Goal: Task Accomplishment & Management: Use online tool/utility

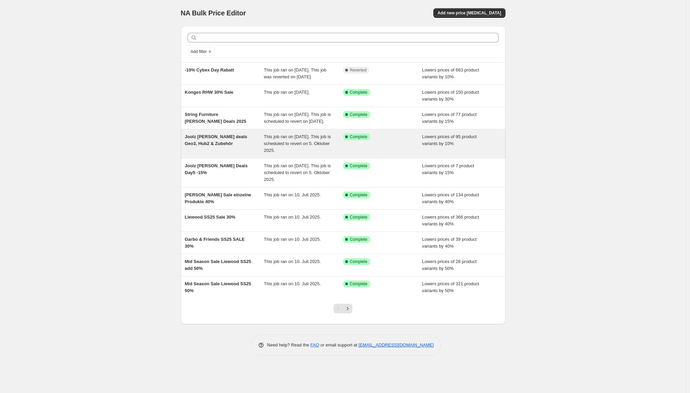
click at [224, 154] on div "Joolz [PERSON_NAME] deals Geo3, Hub2 & Zubehör" at bounding box center [224, 143] width 79 height 21
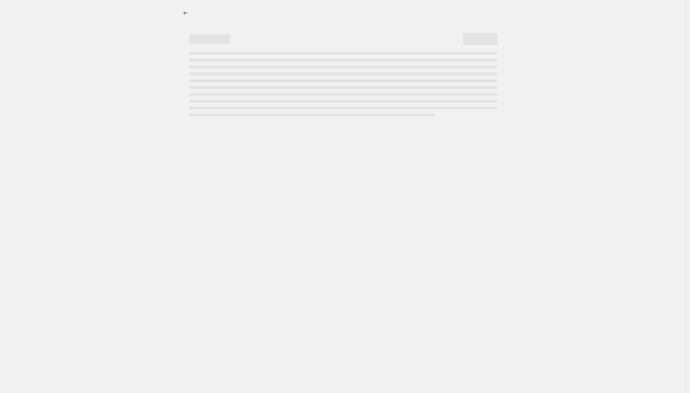
select select "percentage"
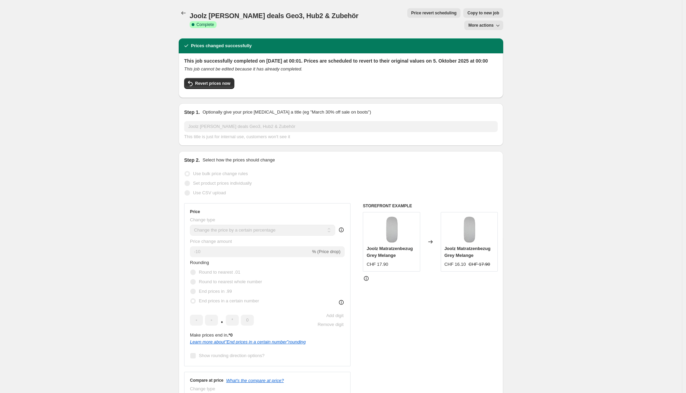
click at [492, 23] on span "More actions" at bounding box center [481, 25] width 25 height 5
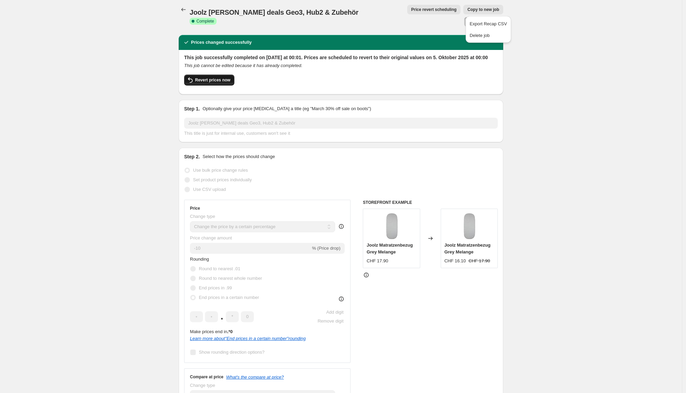
click at [216, 78] on button "Revert prices now" at bounding box center [209, 80] width 50 height 11
checkbox input "false"
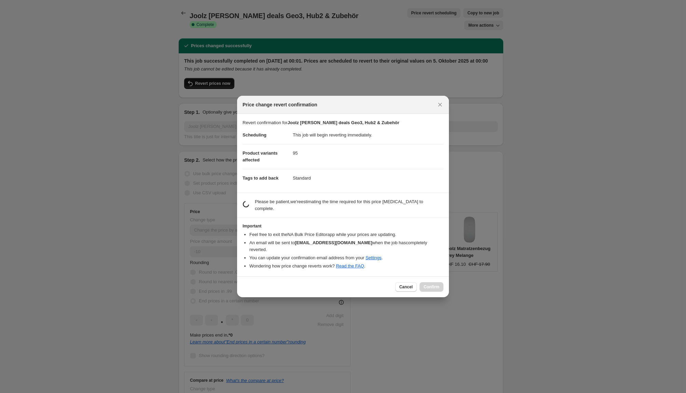
scroll to position [4, 0]
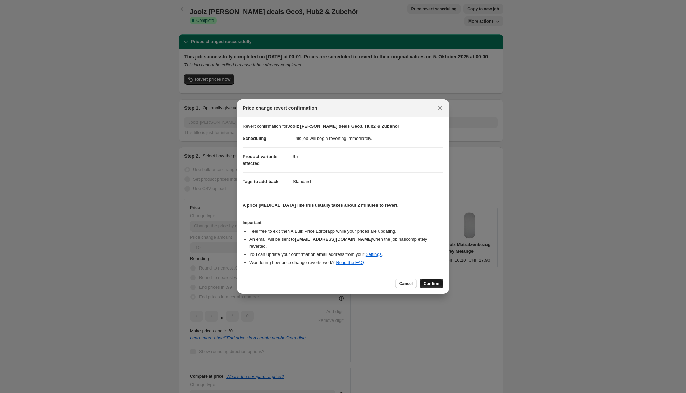
click at [430, 281] on span "Confirm" at bounding box center [432, 283] width 16 height 5
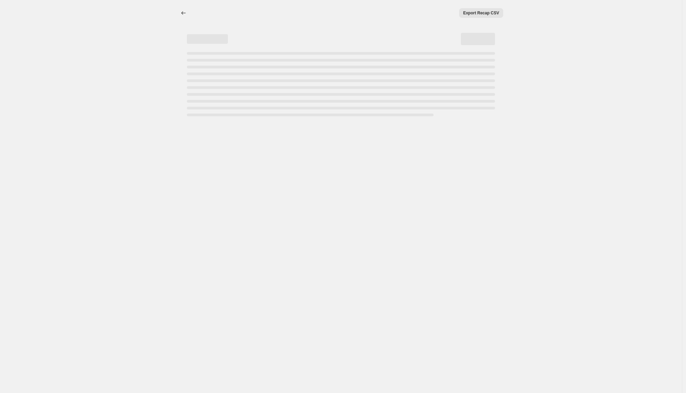
scroll to position [0, 0]
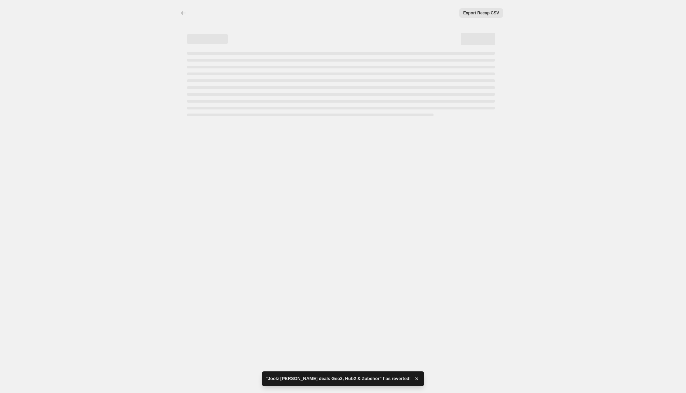
select select "percentage"
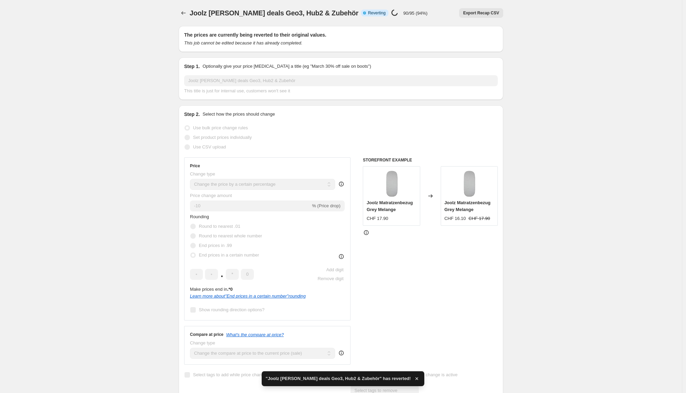
checkbox input "true"
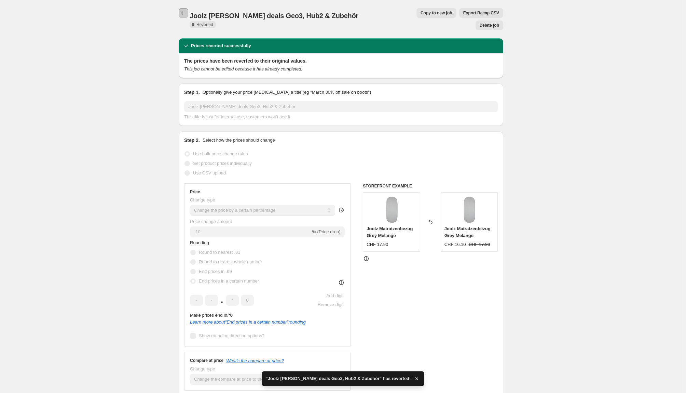
click at [184, 14] on icon "Price change jobs" at bounding box center [184, 12] width 4 height 3
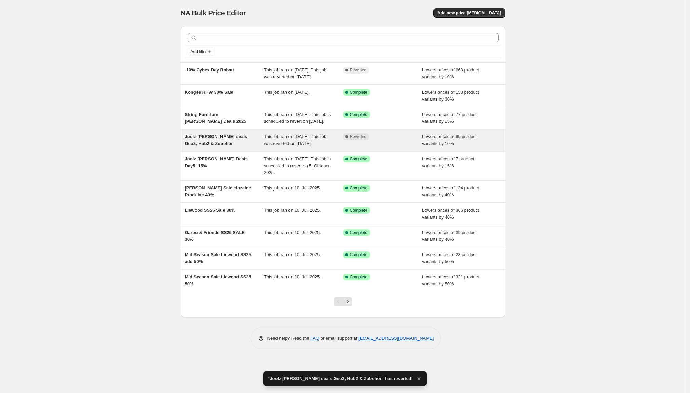
click at [193, 146] on span "Joolz [PERSON_NAME] deals Geo3, Hub2 & Zubehör" at bounding box center [216, 140] width 63 height 12
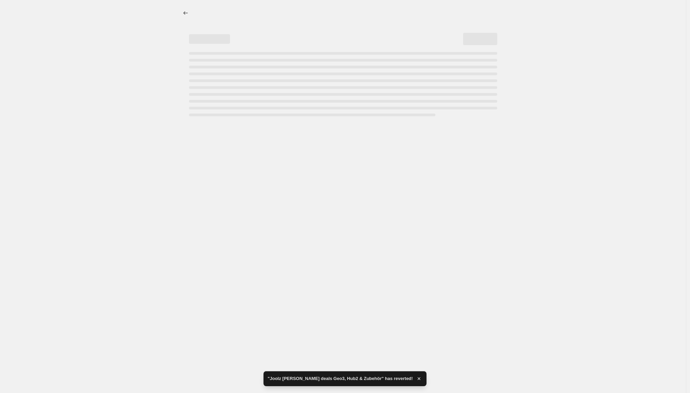
select select "percentage"
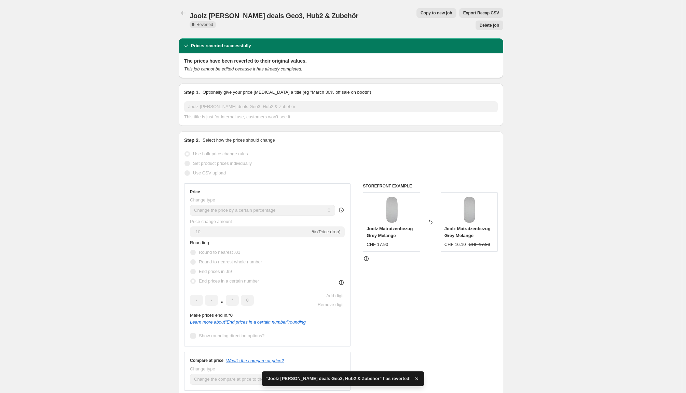
click at [421, 14] on span "Copy to new job" at bounding box center [437, 12] width 32 height 5
select select "percentage"
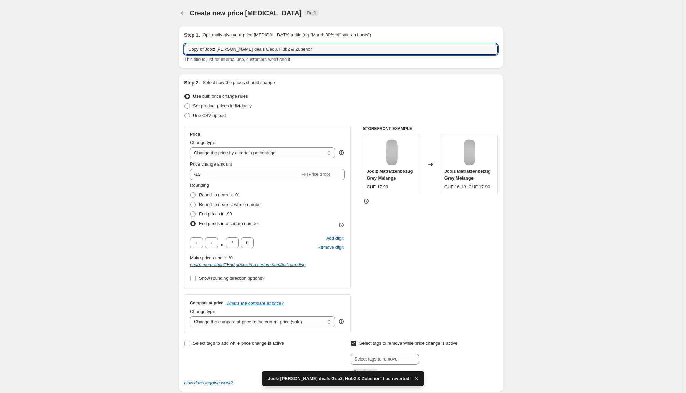
drag, startPoint x: 208, startPoint y: 49, endPoint x: 169, endPoint y: 45, distance: 39.5
click at [169, 45] on div "Create new price [MEDICAL_DATA]. This page is ready Create new price [MEDICAL_D…" at bounding box center [341, 391] width 682 height 782
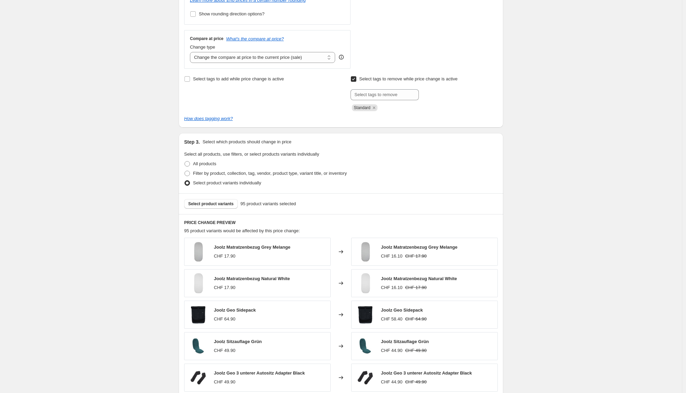
scroll to position [299, 0]
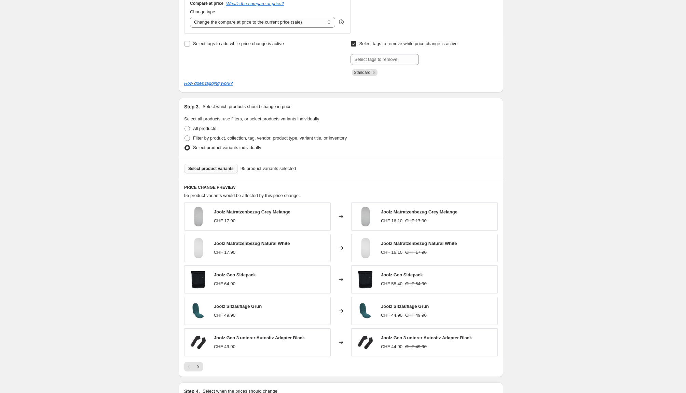
click at [232, 170] on span "Select product variants" at bounding box center [210, 168] width 45 height 5
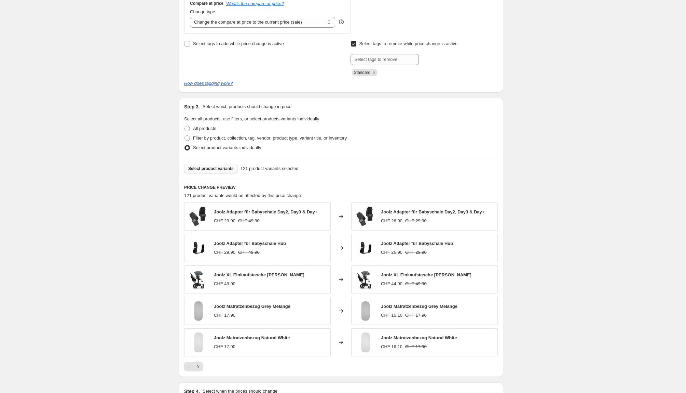
scroll to position [389, 0]
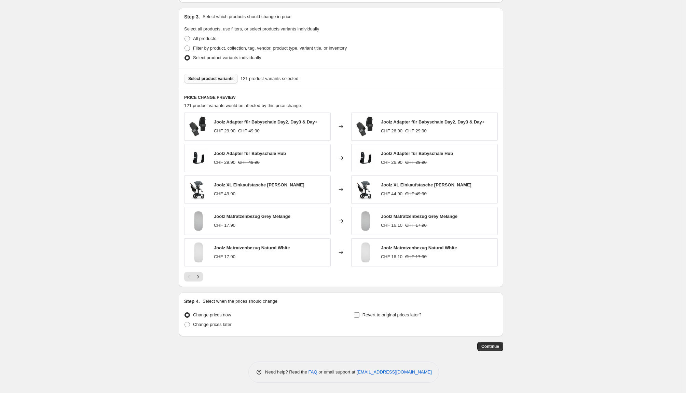
click at [358, 314] on input "Revert to original prices later?" at bounding box center [356, 314] width 5 height 5
checkbox input "true"
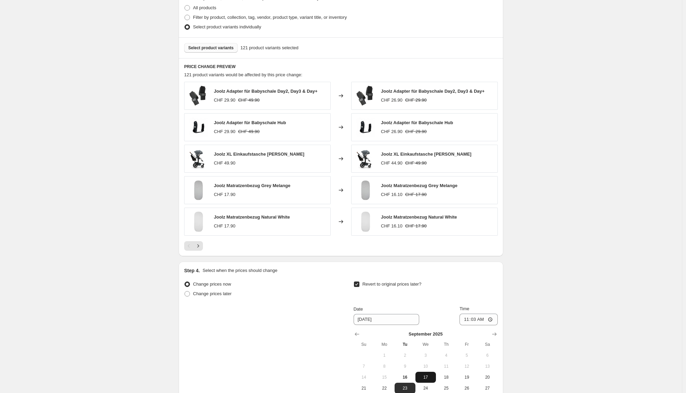
scroll to position [433, 0]
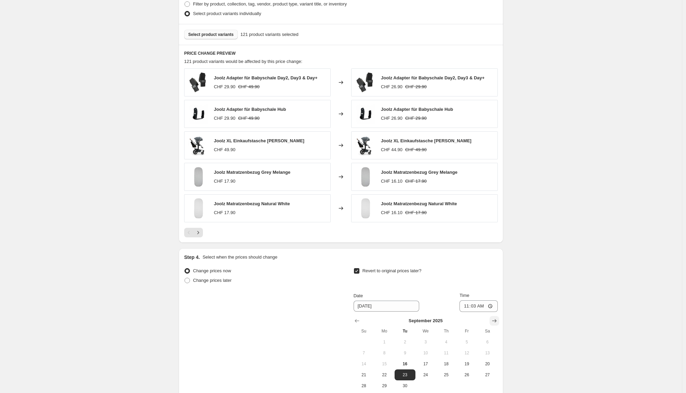
click at [497, 318] on icon "Show next month, October 2025" at bounding box center [494, 320] width 7 height 7
click at [364, 355] on span "5" at bounding box center [364, 352] width 15 height 5
type input "[DATE]"
click at [472, 306] on input "11:03" at bounding box center [479, 306] width 38 height 12
type input "23:59"
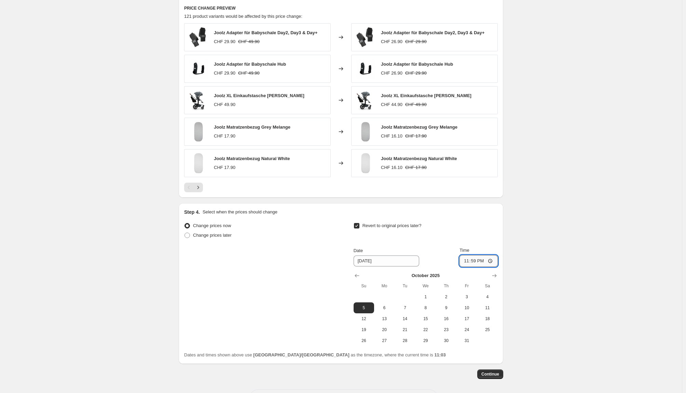
scroll to position [506, 0]
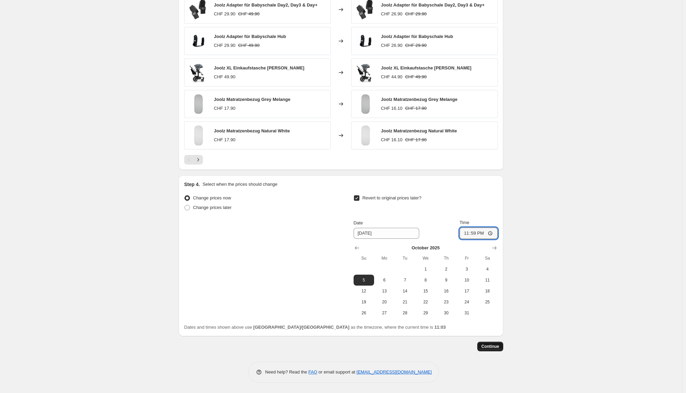
click at [492, 348] on span "Continue" at bounding box center [491, 346] width 18 height 5
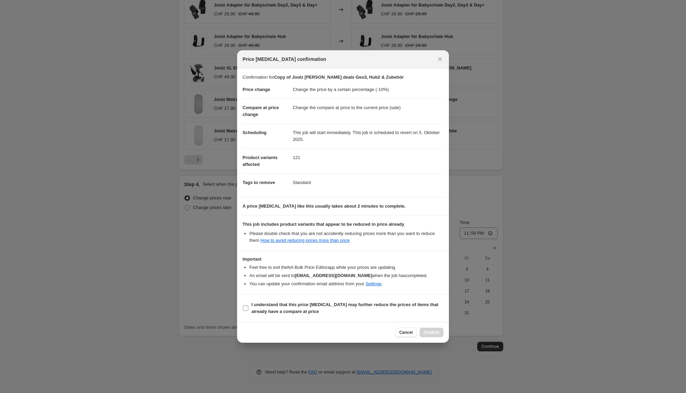
drag, startPoint x: 245, startPoint y: 306, endPoint x: 255, endPoint y: 310, distance: 10.7
click at [245, 307] on input "I understand that this price [MEDICAL_DATA] may further reduce the prices of it…" at bounding box center [245, 307] width 5 height 5
checkbox input "true"
click at [435, 331] on span "Confirm" at bounding box center [432, 332] width 16 height 5
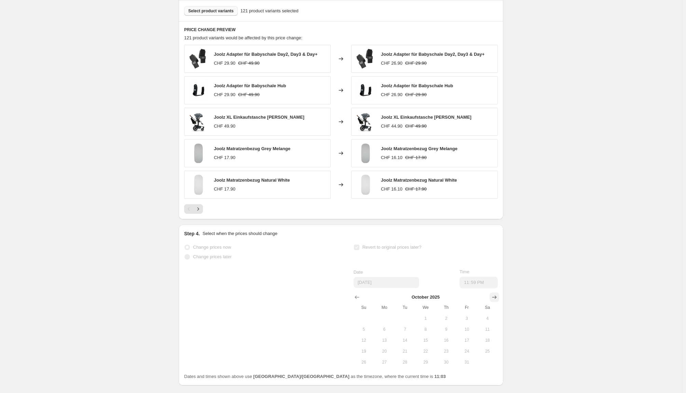
scroll to position [524, 0]
